Goal: Information Seeking & Learning: Learn about a topic

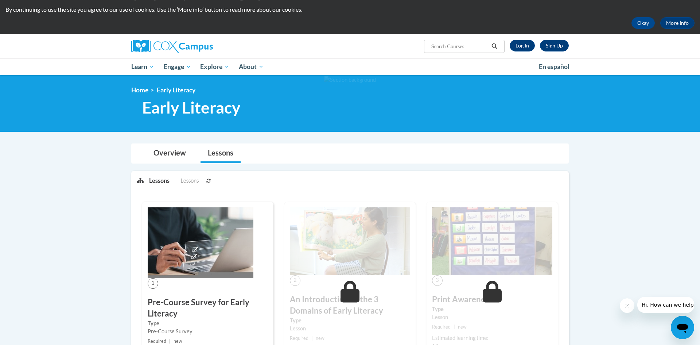
scroll to position [18, 0]
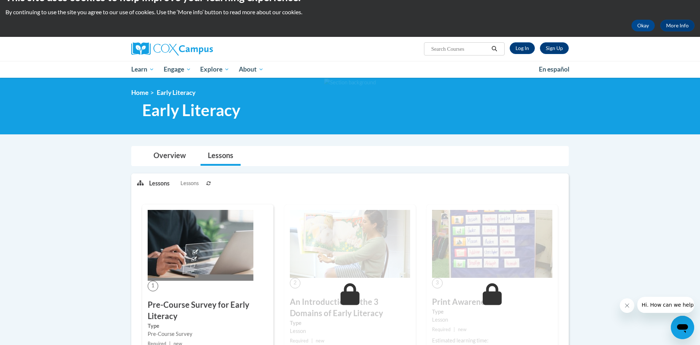
click at [190, 244] on img at bounding box center [201, 245] width 106 height 71
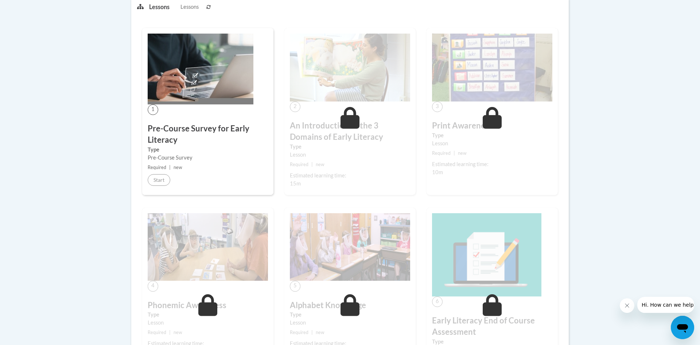
scroll to position [0, 0]
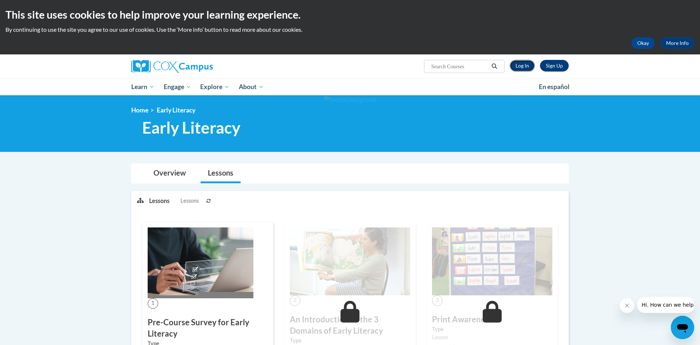
click at [526, 64] on link "Log In" at bounding box center [522, 66] width 25 height 12
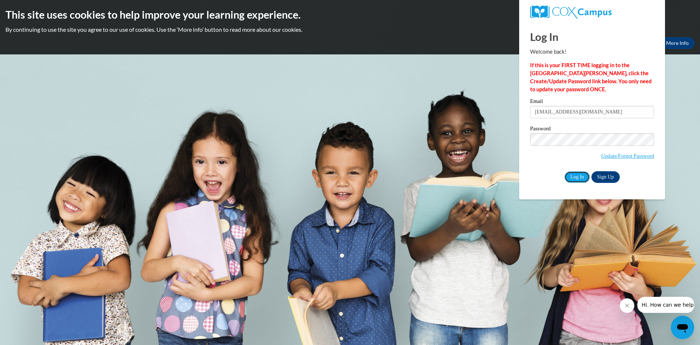
click at [579, 178] on input "Log In" at bounding box center [578, 177] width 26 height 12
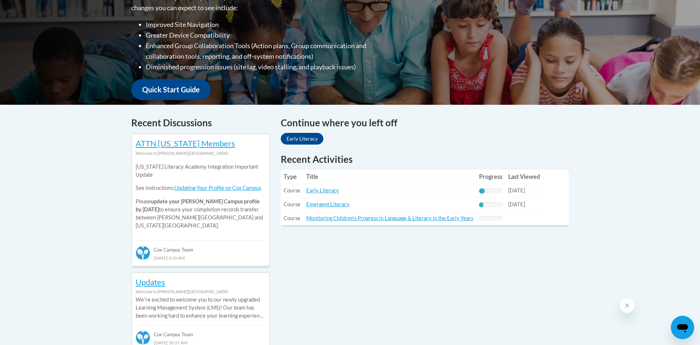
scroll to position [206, 0]
click at [323, 192] on link "Early Literacy" at bounding box center [322, 190] width 33 height 6
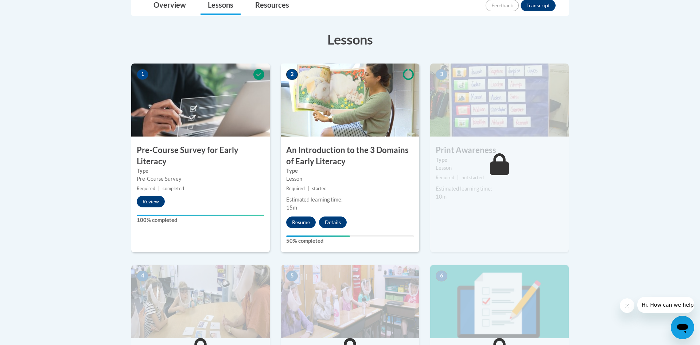
scroll to position [182, 0]
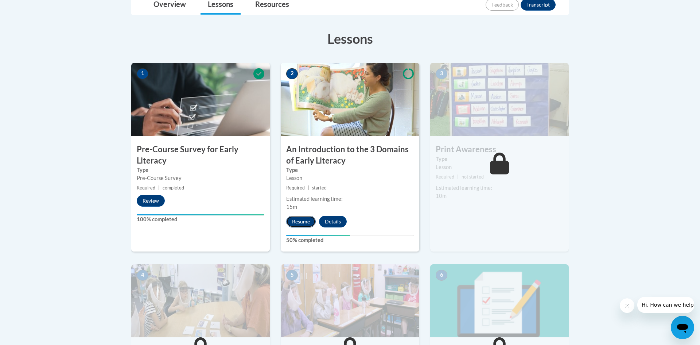
click at [306, 224] on button "Resume" at bounding box center [301, 222] width 30 height 12
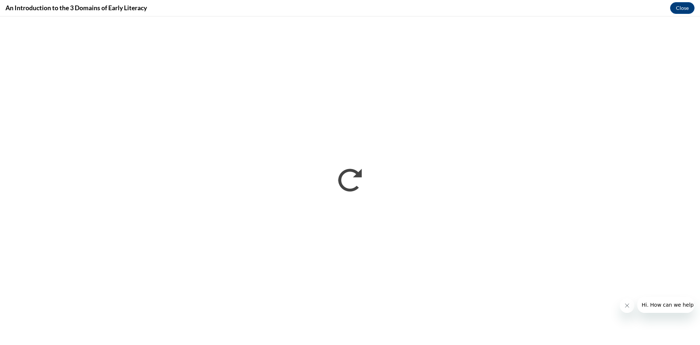
scroll to position [0, 0]
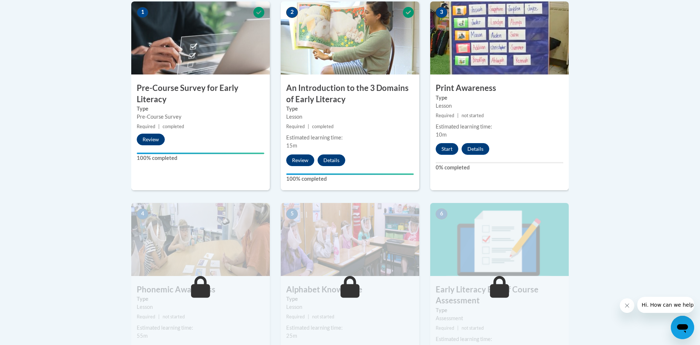
scroll to position [243, 0]
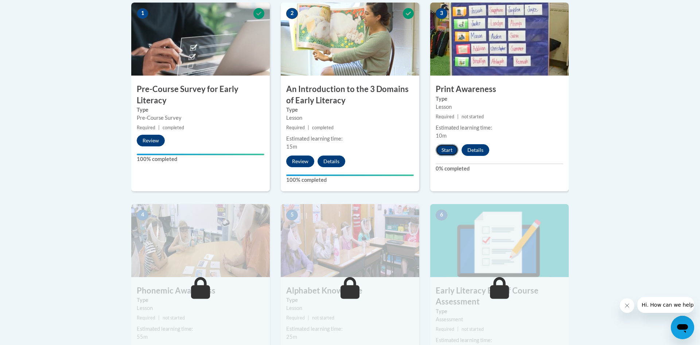
click at [450, 151] on button "Start" at bounding box center [447, 150] width 23 height 12
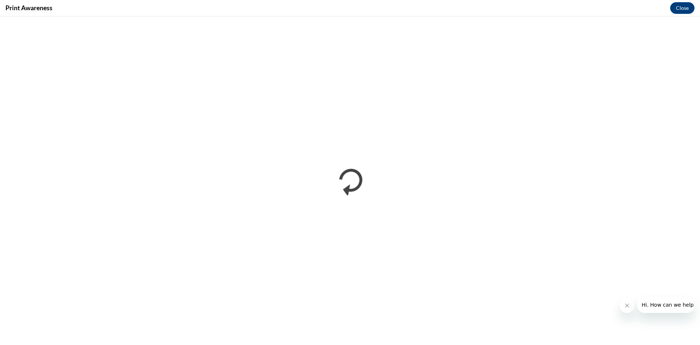
scroll to position [0, 0]
